Goal: Navigation & Orientation: Understand site structure

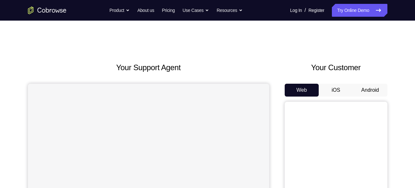
click at [380, 92] on button "Android" at bounding box center [370, 90] width 34 height 13
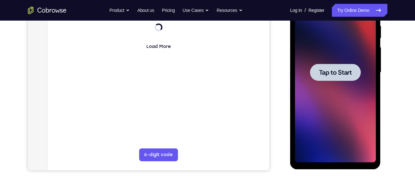
click at [350, 64] on div at bounding box center [335, 72] width 51 height 17
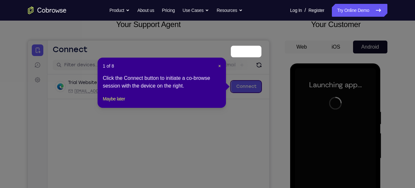
scroll to position [42, 0]
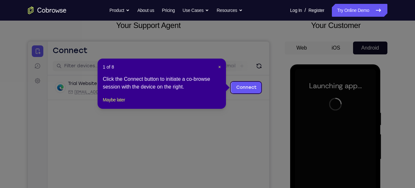
click at [217, 67] on header "1 of 8 ×" at bounding box center [162, 67] width 118 height 6
click at [219, 67] on span "×" at bounding box center [219, 66] width 3 height 5
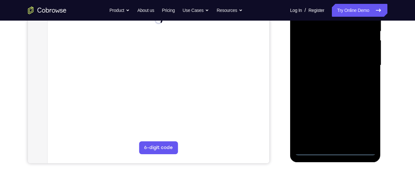
scroll to position [137, 0]
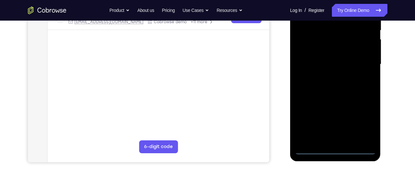
click at [336, 150] on div at bounding box center [335, 64] width 81 height 180
click at [362, 123] on div at bounding box center [335, 64] width 81 height 180
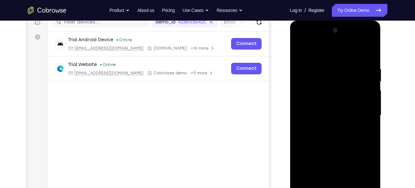
click at [320, 53] on div at bounding box center [335, 115] width 81 height 180
click at [362, 114] on div at bounding box center [335, 115] width 81 height 180
click at [330, 126] on div at bounding box center [335, 115] width 81 height 180
click at [330, 144] on div at bounding box center [335, 115] width 81 height 180
click at [328, 126] on div at bounding box center [335, 115] width 81 height 180
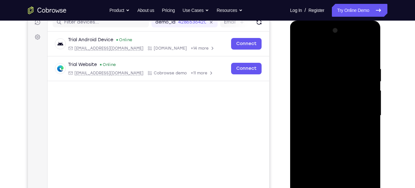
click at [318, 117] on div at bounding box center [335, 115] width 81 height 180
click at [322, 105] on div at bounding box center [335, 115] width 81 height 180
click at [315, 120] on div at bounding box center [335, 115] width 81 height 180
click at [343, 147] on div at bounding box center [335, 115] width 81 height 180
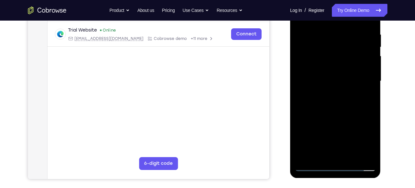
scroll to position [120, 0]
click at [344, 117] on div at bounding box center [335, 81] width 81 height 180
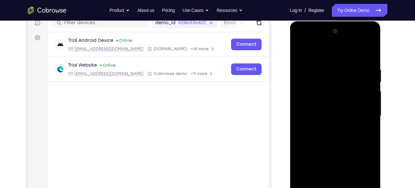
scroll to position [85, 0]
click at [327, 105] on div at bounding box center [335, 116] width 81 height 180
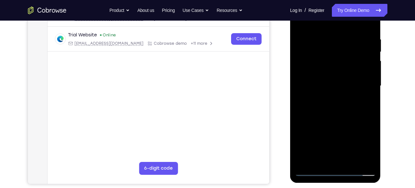
scroll to position [116, 0]
drag, startPoint x: 327, startPoint y: 74, endPoint x: 341, endPoint y: 136, distance: 63.1
click at [341, 136] on div at bounding box center [335, 86] width 81 height 180
drag, startPoint x: 341, startPoint y: 136, endPoint x: 354, endPoint y: 47, distance: 89.9
click at [354, 47] on div at bounding box center [335, 86] width 81 height 180
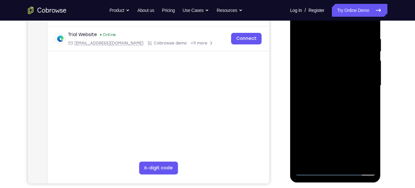
drag, startPoint x: 328, startPoint y: 151, endPoint x: 336, endPoint y: 86, distance: 65.2
click at [336, 86] on div at bounding box center [335, 86] width 81 height 180
click at [331, 156] on div at bounding box center [335, 86] width 81 height 180
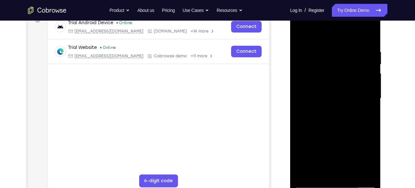
scroll to position [103, 0]
click at [324, 84] on div at bounding box center [335, 98] width 81 height 180
click at [323, 108] on div at bounding box center [335, 98] width 81 height 180
click at [328, 76] on div at bounding box center [335, 98] width 81 height 180
click at [330, 66] on div at bounding box center [335, 98] width 81 height 180
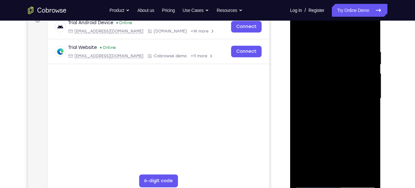
scroll to position [102, 0]
click at [309, 64] on div at bounding box center [335, 99] width 81 height 180
click at [338, 67] on div at bounding box center [335, 99] width 81 height 180
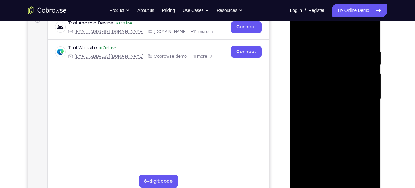
click at [338, 67] on div at bounding box center [335, 99] width 81 height 180
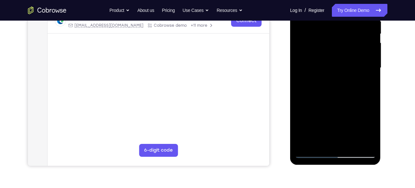
click at [334, 86] on div at bounding box center [335, 68] width 81 height 180
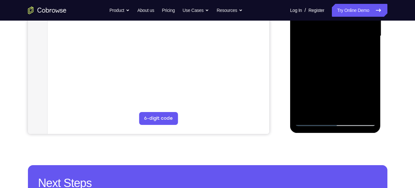
click at [370, 110] on div at bounding box center [335, 36] width 81 height 180
click at [351, 110] on div at bounding box center [335, 36] width 81 height 180
click at [334, 69] on div at bounding box center [335, 36] width 81 height 180
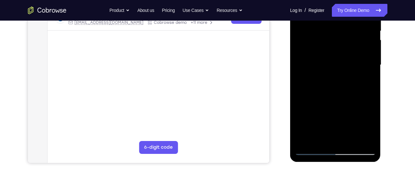
scroll to position [136, 0]
click at [330, 55] on div at bounding box center [335, 65] width 81 height 180
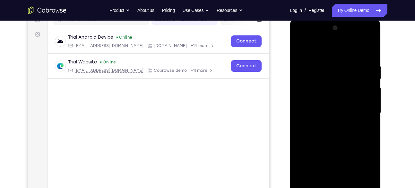
scroll to position [88, 0]
click at [301, 48] on div at bounding box center [335, 113] width 81 height 180
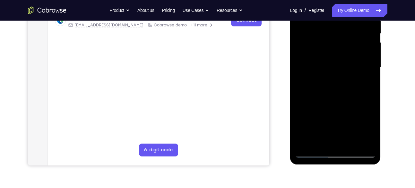
scroll to position [134, 0]
click at [328, 71] on div at bounding box center [335, 67] width 81 height 180
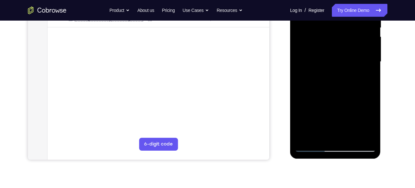
scroll to position [140, 0]
click at [317, 132] on div at bounding box center [335, 61] width 81 height 180
click at [344, 89] on div at bounding box center [335, 61] width 81 height 180
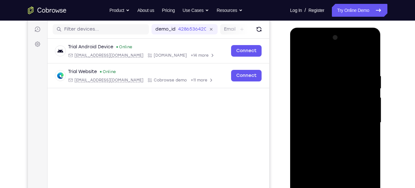
scroll to position [79, 0]
click at [333, 80] on div at bounding box center [335, 122] width 81 height 180
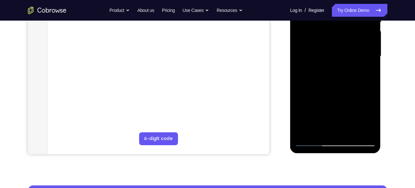
click at [328, 129] on div at bounding box center [335, 56] width 81 height 180
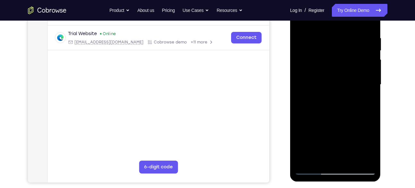
scroll to position [116, 0]
drag, startPoint x: 314, startPoint y: 87, endPoint x: 321, endPoint y: 47, distance: 40.0
click at [321, 47] on div at bounding box center [335, 85] width 81 height 180
drag, startPoint x: 316, startPoint y: 103, endPoint x: 323, endPoint y: 58, distance: 45.8
click at [323, 58] on div at bounding box center [335, 85] width 81 height 180
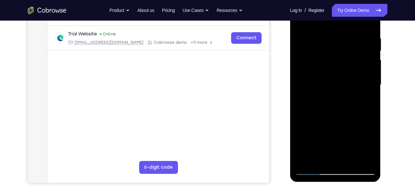
drag, startPoint x: 323, startPoint y: 83, endPoint x: 356, endPoint y: 7, distance: 83.0
click at [356, 7] on div at bounding box center [335, 85] width 81 height 180
drag, startPoint x: 340, startPoint y: 78, endPoint x: 354, endPoint y: 32, distance: 48.3
click at [354, 32] on div at bounding box center [335, 85] width 81 height 180
drag, startPoint x: 322, startPoint y: 104, endPoint x: 340, endPoint y: 7, distance: 98.6
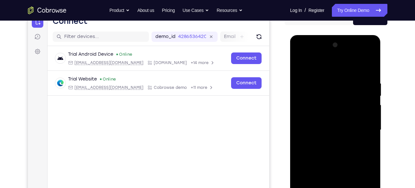
scroll to position [71, 0]
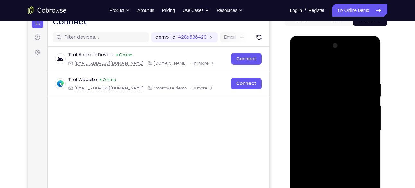
drag, startPoint x: 340, startPoint y: 52, endPoint x: 301, endPoint y: 57, distance: 38.5
click at [301, 57] on div at bounding box center [335, 130] width 81 height 180
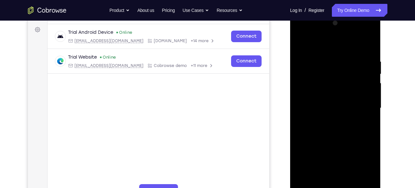
scroll to position [66, 0]
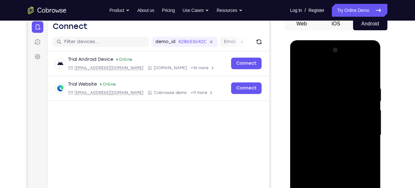
click at [300, 58] on div at bounding box center [335, 135] width 81 height 180
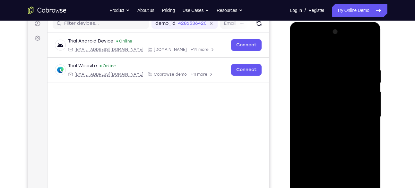
scroll to position [93, 0]
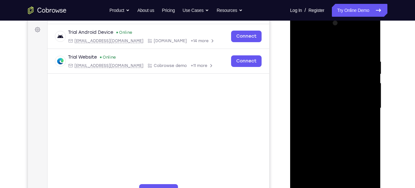
click at [301, 32] on div at bounding box center [335, 108] width 81 height 180
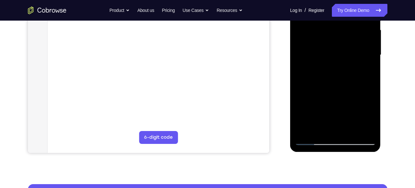
scroll to position [143, 0]
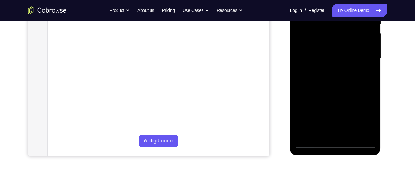
click at [303, 132] on div at bounding box center [335, 59] width 81 height 180
click at [302, 130] on div at bounding box center [335, 59] width 81 height 180
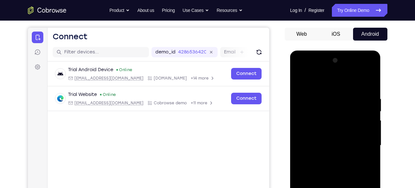
scroll to position [100, 0]
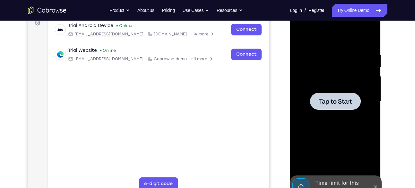
click at [301, 39] on div at bounding box center [335, 101] width 81 height 180
